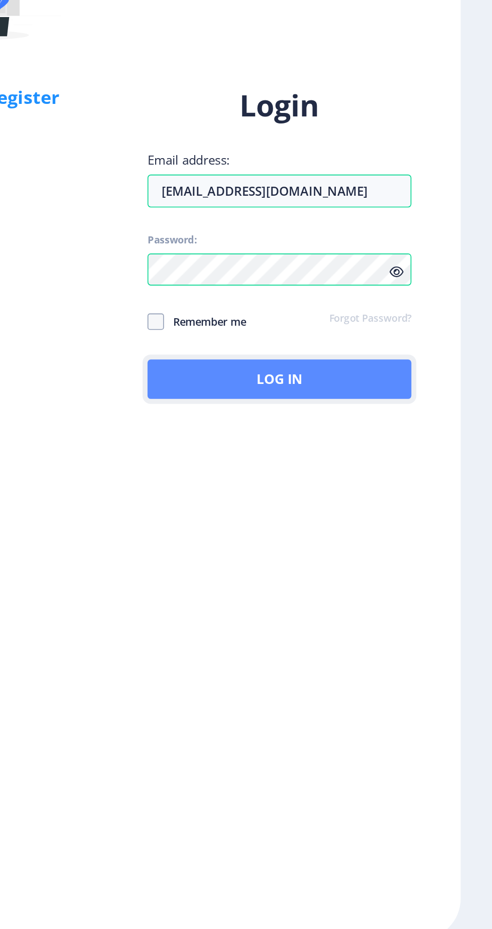
click at [397, 552] on button "Log In" at bounding box center [356, 540] width 161 height 24
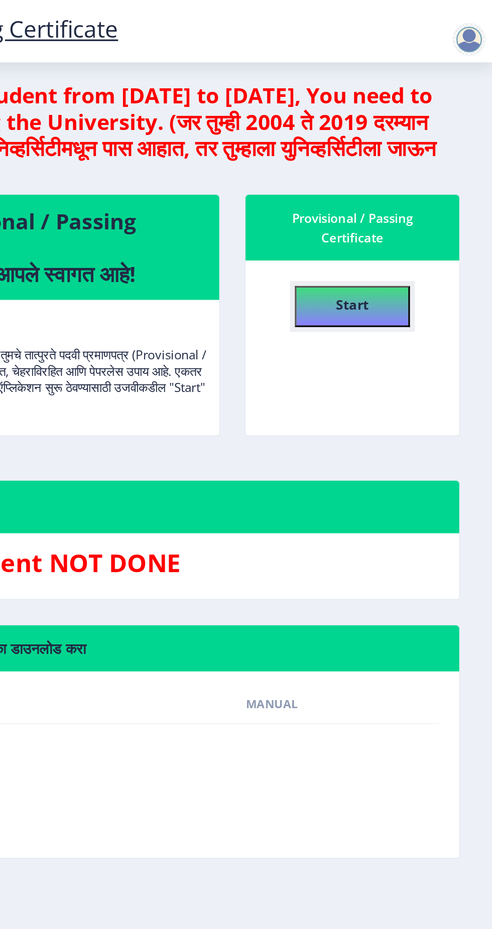
click at [414, 185] on b "Start" at bounding box center [406, 186] width 20 height 11
select select "Grade F"
select select "Regular"
select select "ATKT"
select select "2024"
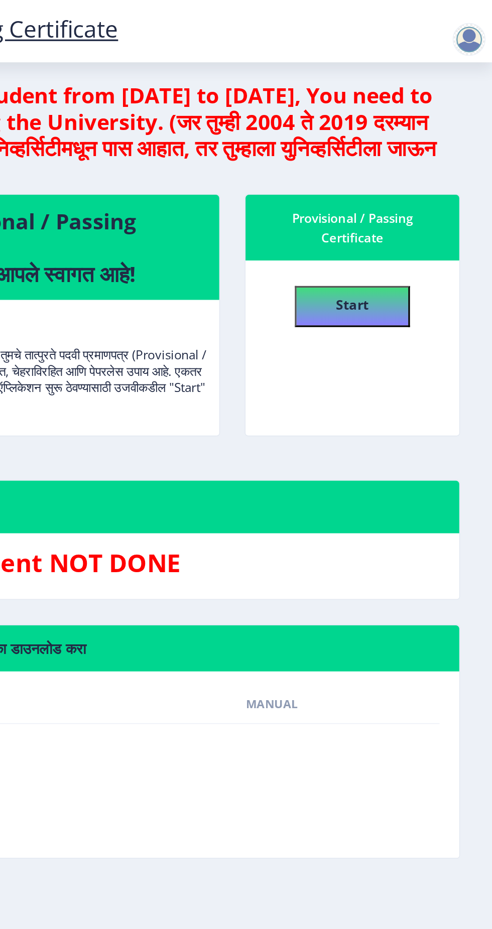
select select "October"
select select "Yearly"
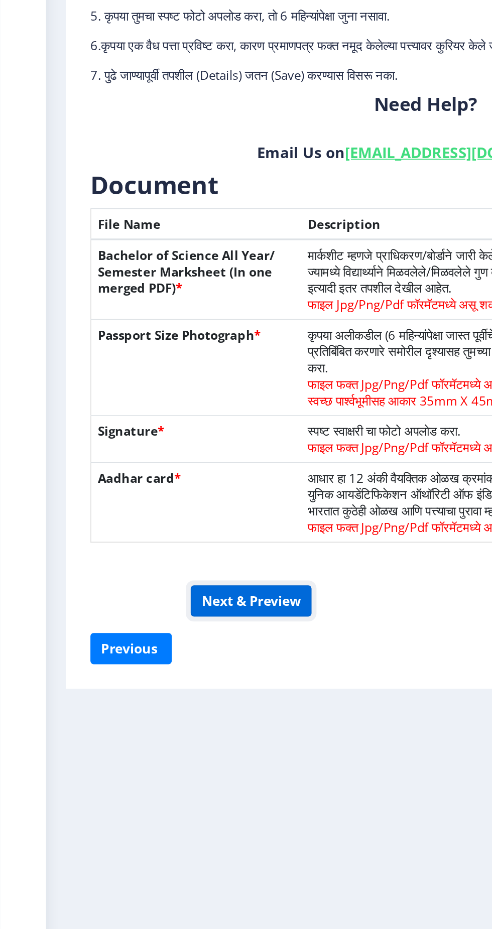
click at [172, 554] on button "Next & Preview" at bounding box center [153, 551] width 74 height 19
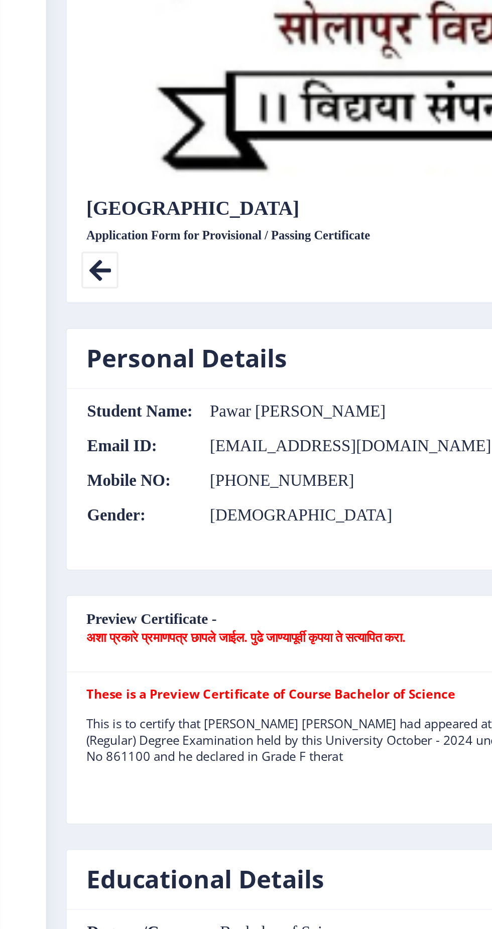
scroll to position [322, 0]
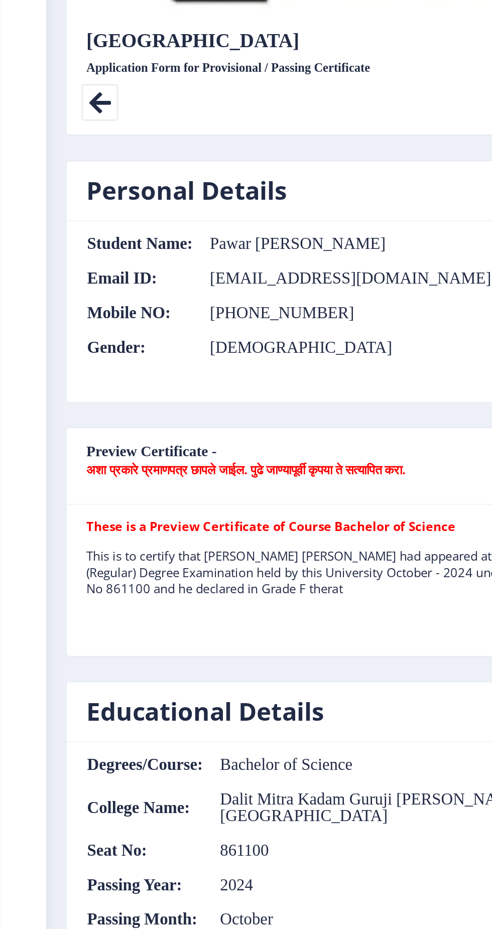
click at [233, 533] on p "This is to certify that [PERSON_NAME] [PERSON_NAME] had appeared at the Bachelo…" at bounding box center [219, 534] width 332 height 30
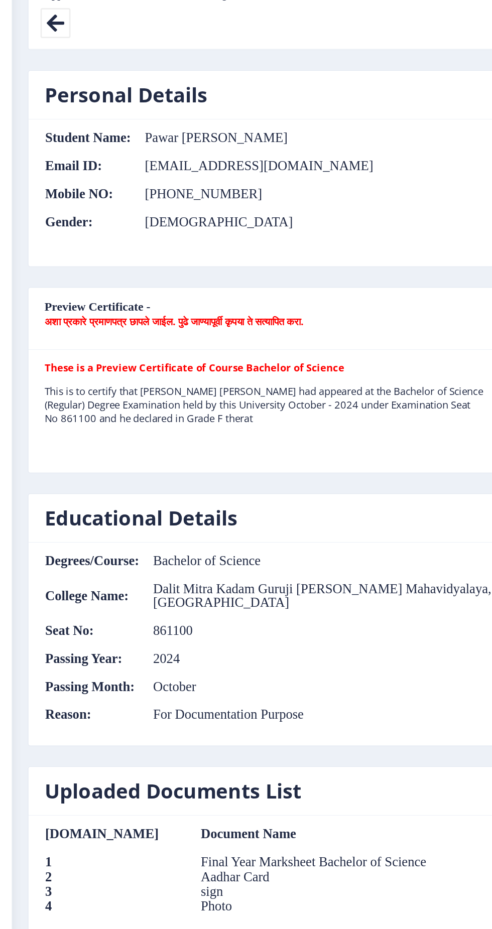
scroll to position [0, 0]
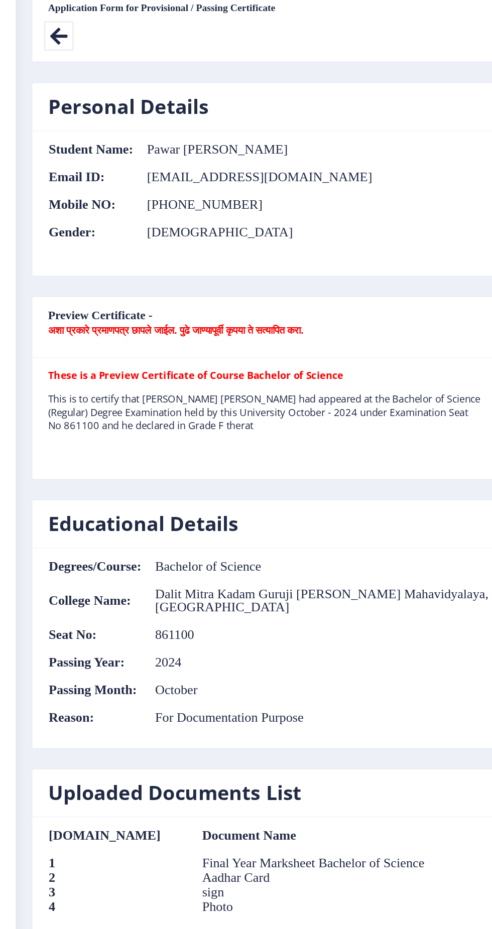
click at [119, 454] on nb-card-header "Preview Certificate - अशा प्रकारे प्रमाणपत्र छापले जाईल. पुढे जाण्यापूर्वी कृपय…" at bounding box center [260, 469] width 438 height 47
click at [144, 473] on nb-card-header "Preview Certificate - अशा प्रकारे प्रमाणपत्र छापले जाईल. पुढे जाण्यापूर्वी कृपय…" at bounding box center [260, 469] width 438 height 47
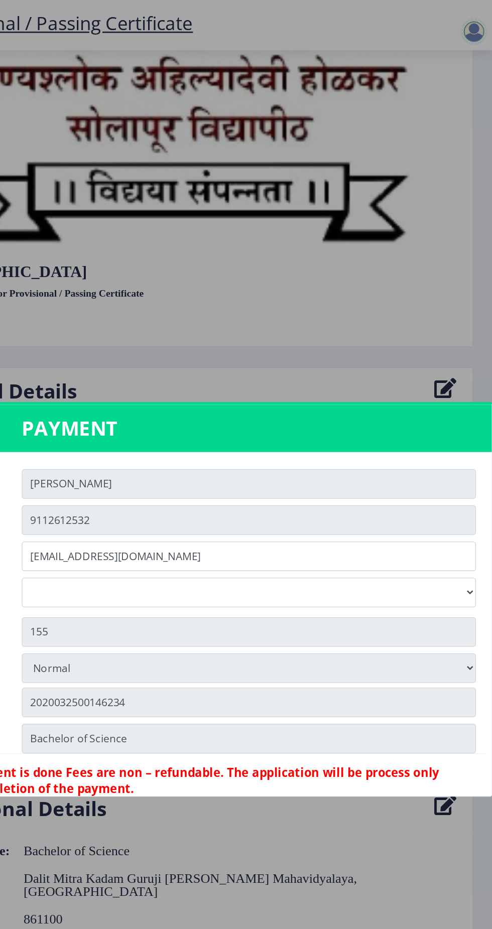
scroll to position [43, 0]
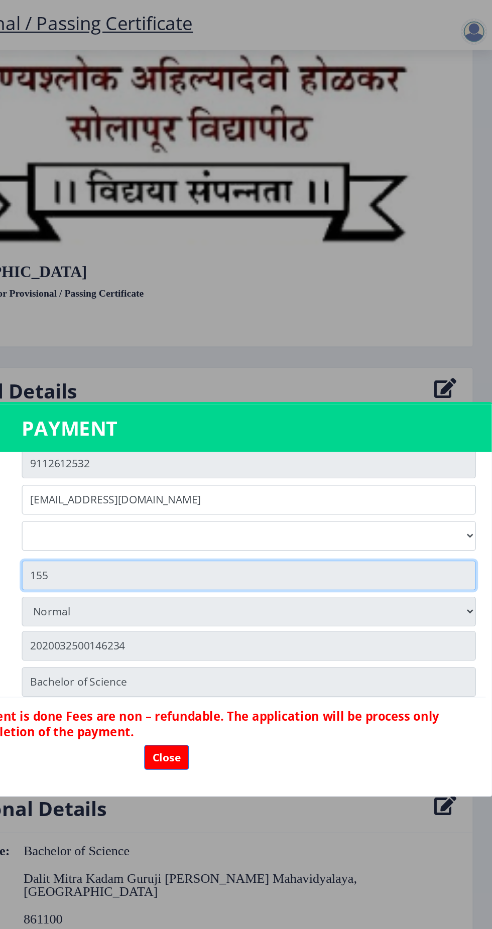
click at [326, 450] on input "155" at bounding box center [306, 438] width 346 height 23
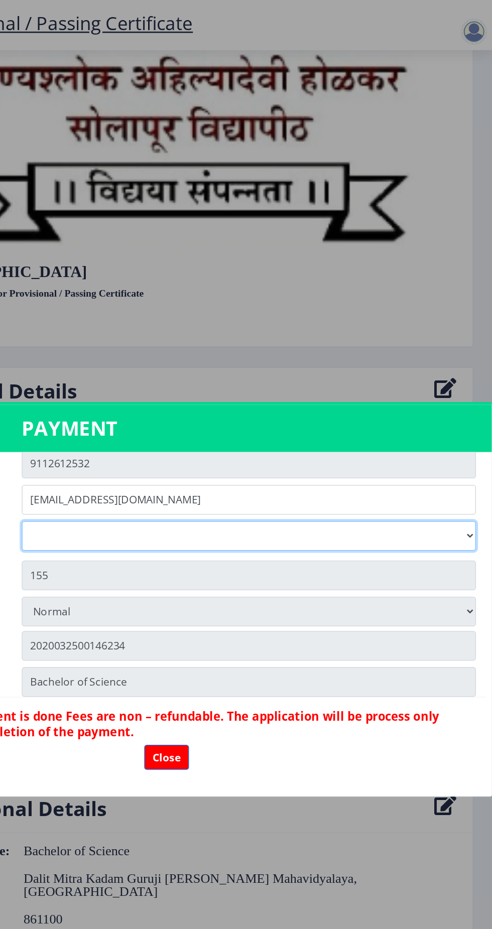
click at [323, 420] on select "Digital Courier Pickup" at bounding box center [306, 408] width 346 height 23
click at [133, 420] on select "Digital Courier Pickup" at bounding box center [306, 408] width 346 height 23
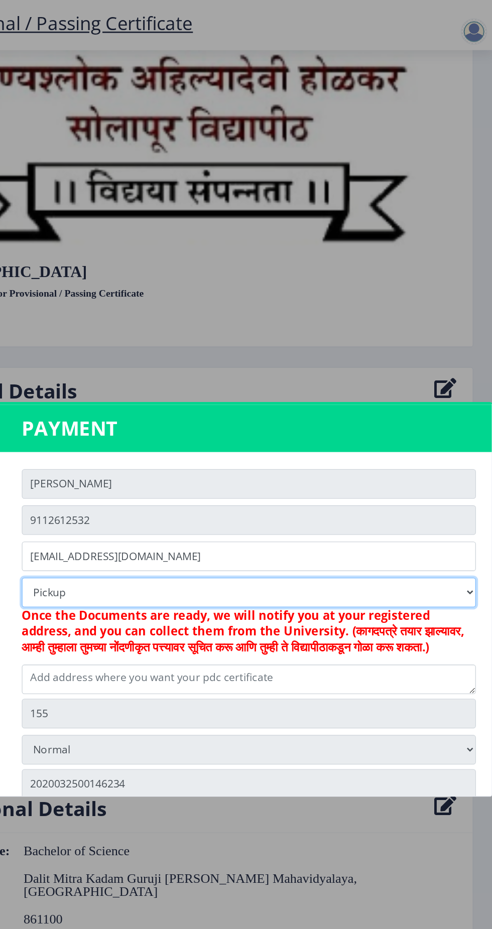
scroll to position [3, 0]
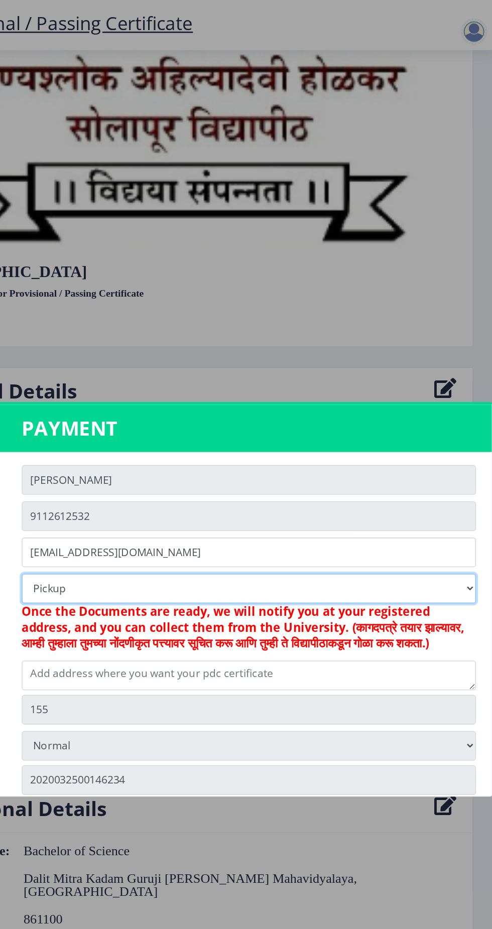
click at [328, 460] on select "Digital Courier Pickup" at bounding box center [306, 448] width 346 height 23
select select "old"
click at [133, 460] on select "Digital Courier Pickup" at bounding box center [306, 448] width 346 height 23
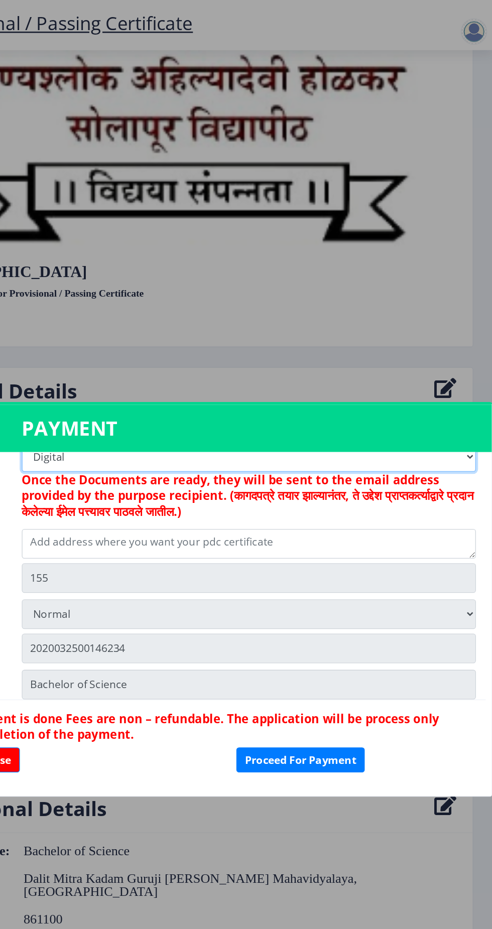
scroll to position [105, 0]
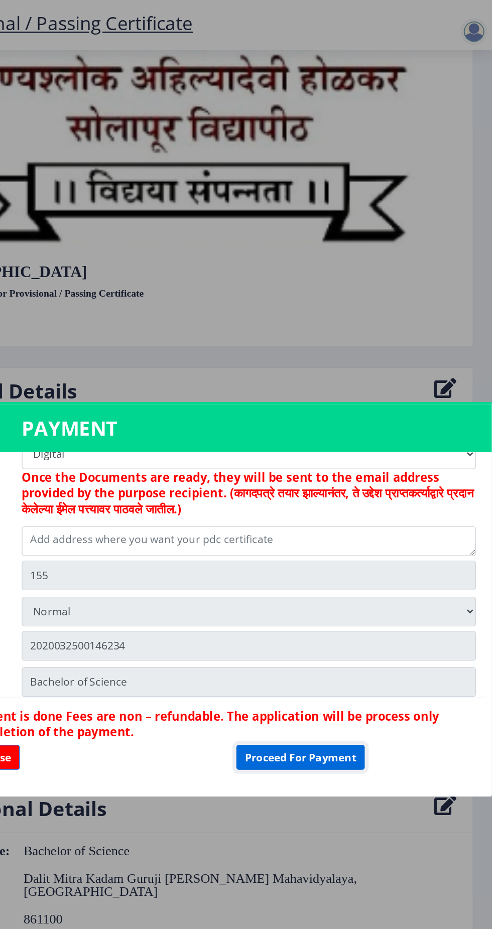
click at [360, 587] on button "Proceed For Payment" at bounding box center [345, 577] width 98 height 19
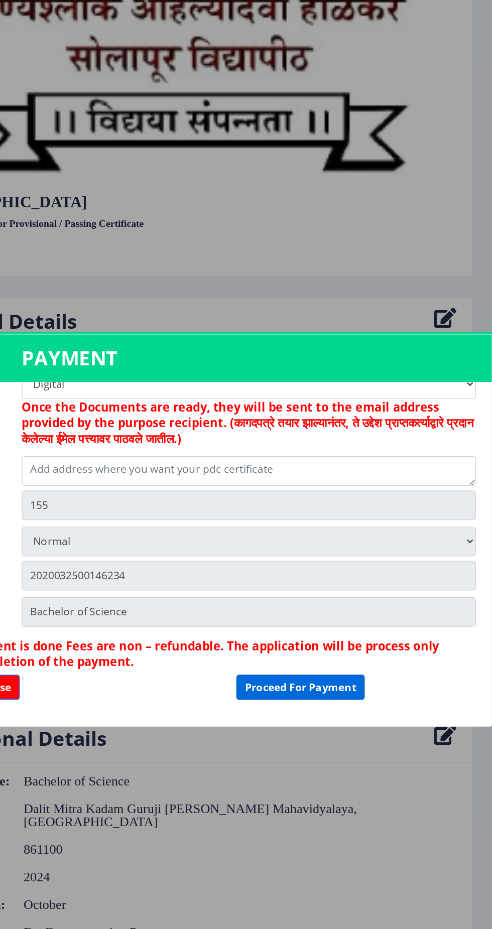
scroll to position [0, 0]
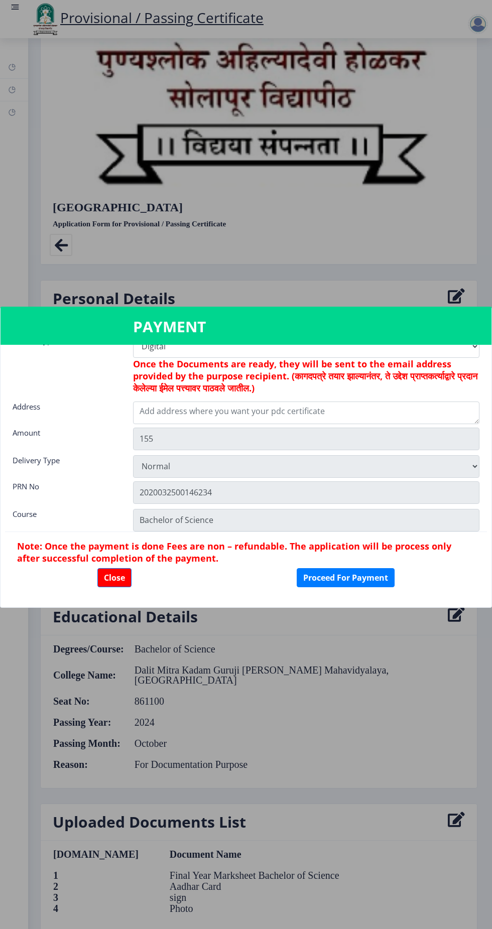
click at [364, 718] on div at bounding box center [246, 464] width 492 height 929
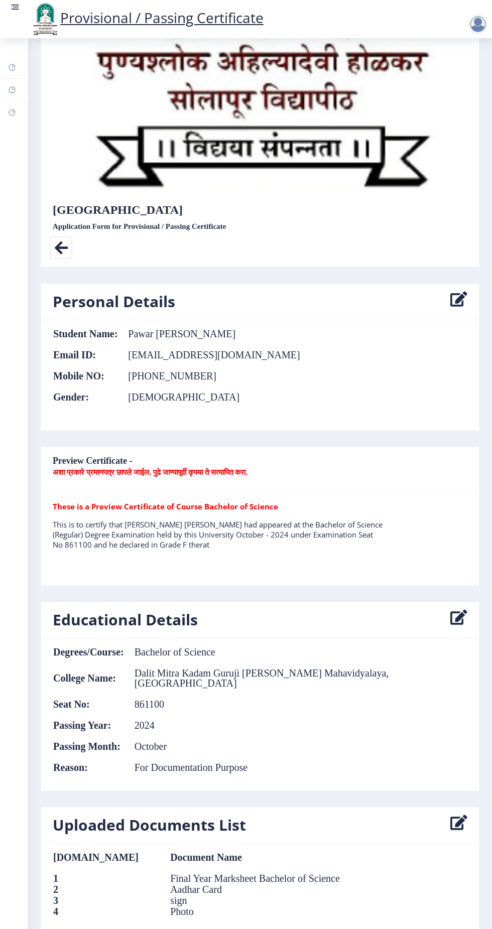
scroll to position [322, 0]
click at [268, 872] on td "Final Year Marksheet Bachelor of Science" at bounding box center [272, 877] width 224 height 11
select select
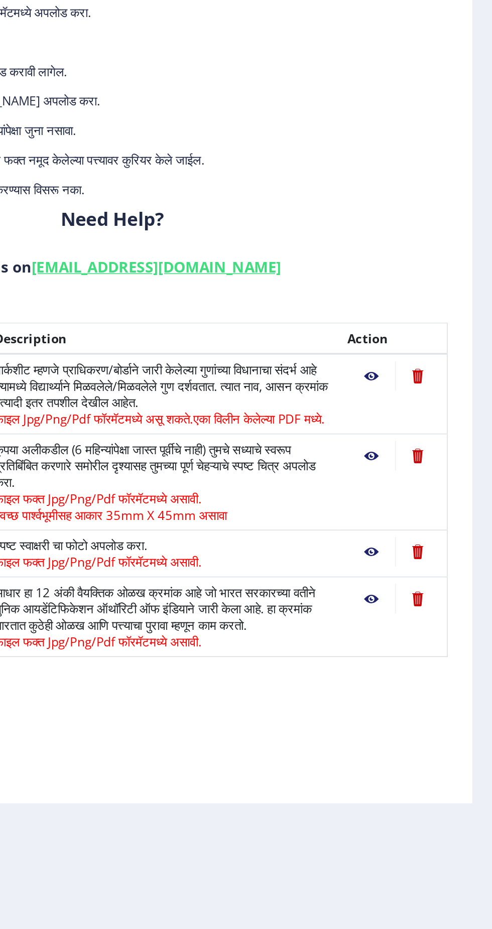
click at [421, 341] on nb-action at bounding box center [417, 345] width 29 height 18
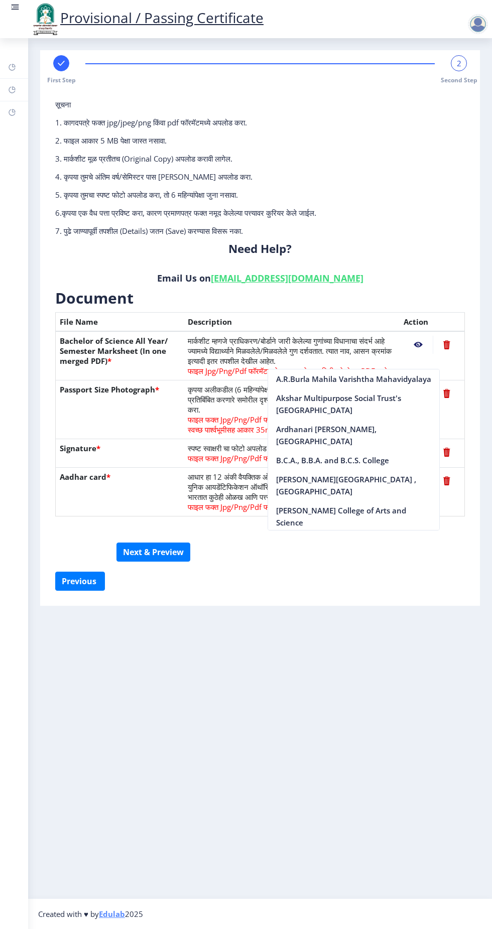
click at [311, 653] on nb-layout-column "First Step 2 Second Step सूचना 1. कागदपत्रे फक्त jpg/jpeg/png किंवा pdf फॉरमॅटम…" at bounding box center [260, 468] width 464 height 860
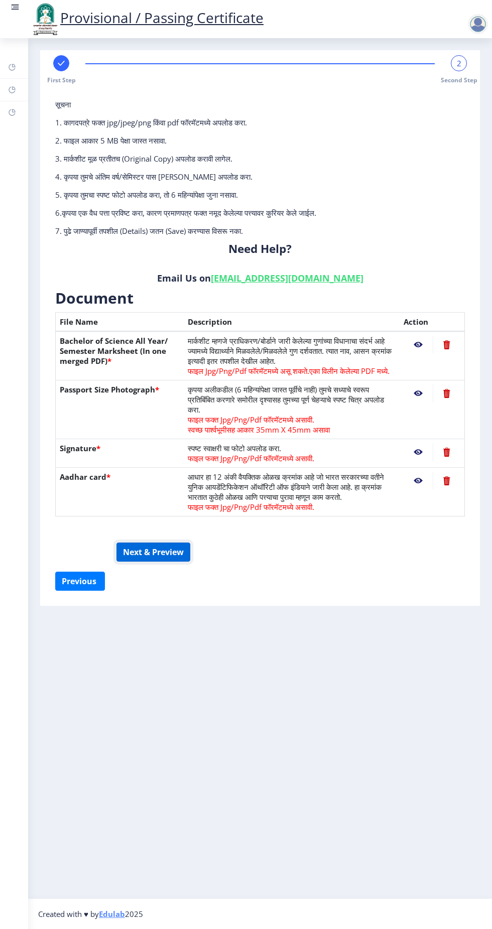
click at [169, 550] on button "Next & Preview" at bounding box center [153, 551] width 74 height 19
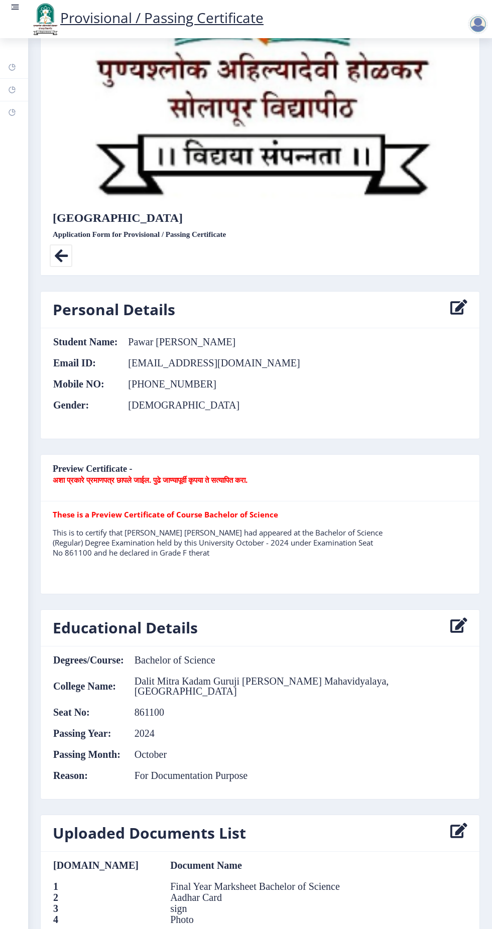
scroll to position [322, 0]
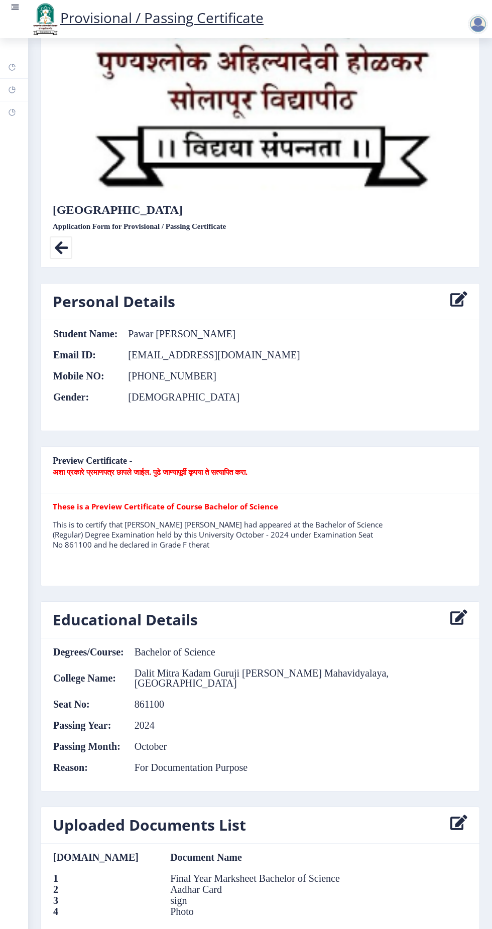
click at [193, 496] on nb-card-body "These is a Preview Certificate of Course Bachelor of Science This is to certify…" at bounding box center [260, 539] width 438 height 92
click at [451, 291] on icon at bounding box center [458, 301] width 17 height 20
select select
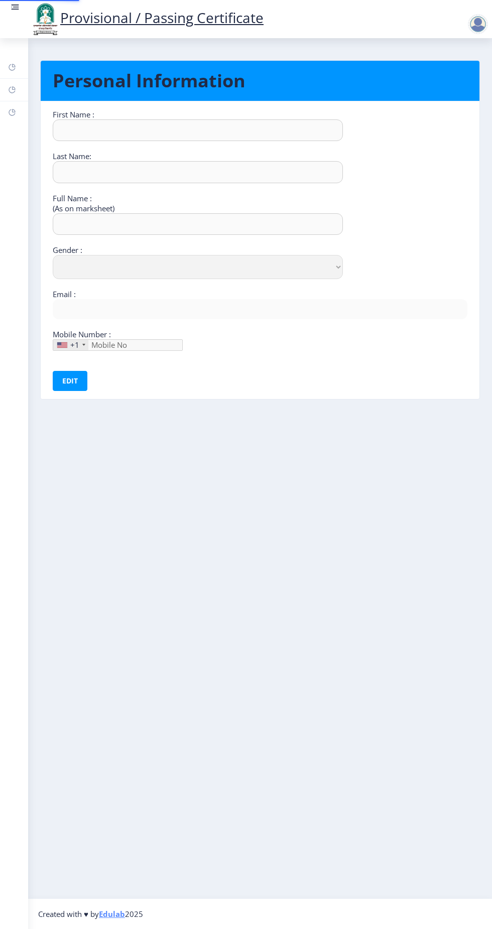
type input "[PERSON_NAME]"
type input "Pawar"
type input "Pawar [PERSON_NAME]"
select select "[DEMOGRAPHIC_DATA]"
type input "[EMAIL_ADDRESS][DOMAIN_NAME]"
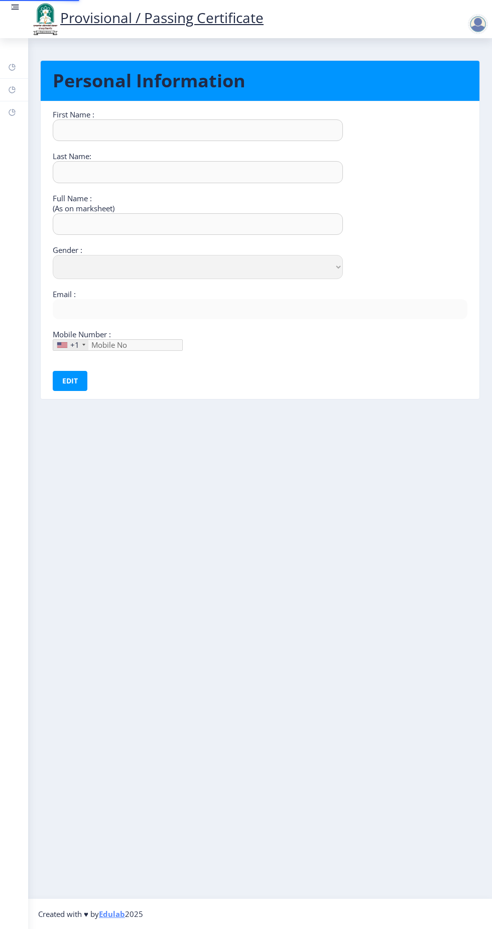
type input "9112612532"
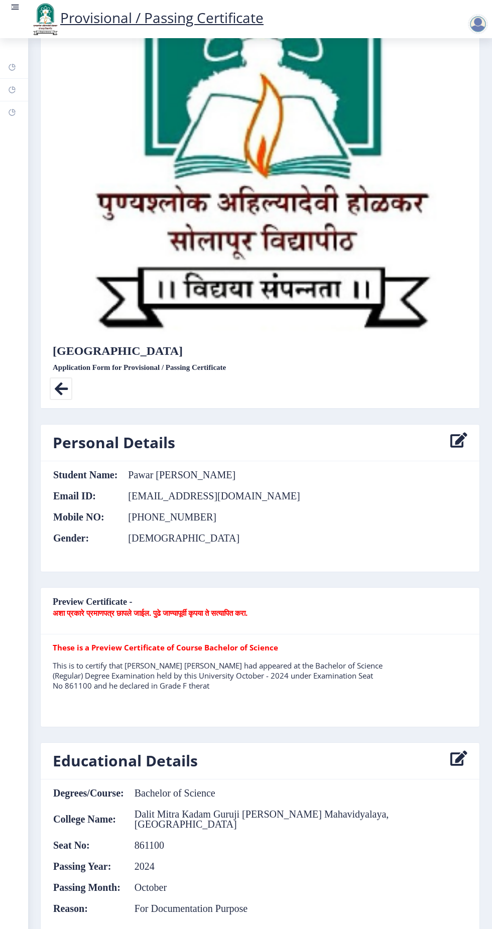
scroll to position [322, 0]
